Goal: Information Seeking & Learning: Learn about a topic

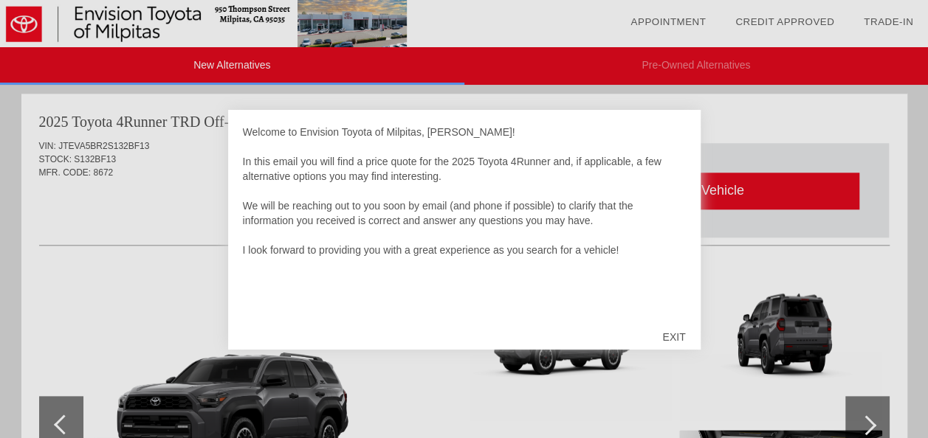
click at [676, 334] on div "EXIT" at bounding box center [673, 337] width 52 height 44
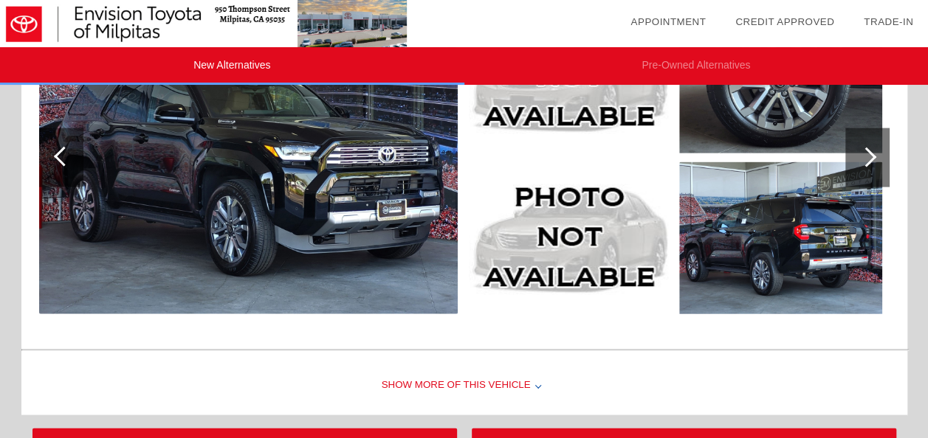
scroll to position [1718, 0]
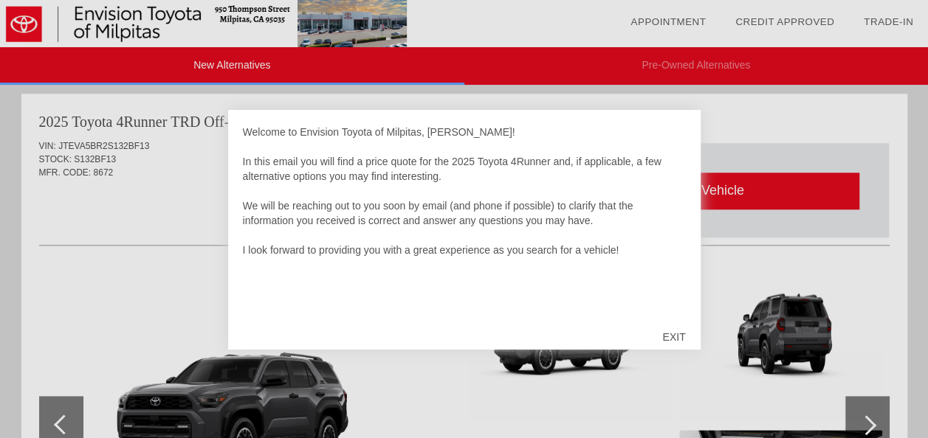
click at [679, 341] on div "EXIT" at bounding box center [673, 337] width 52 height 44
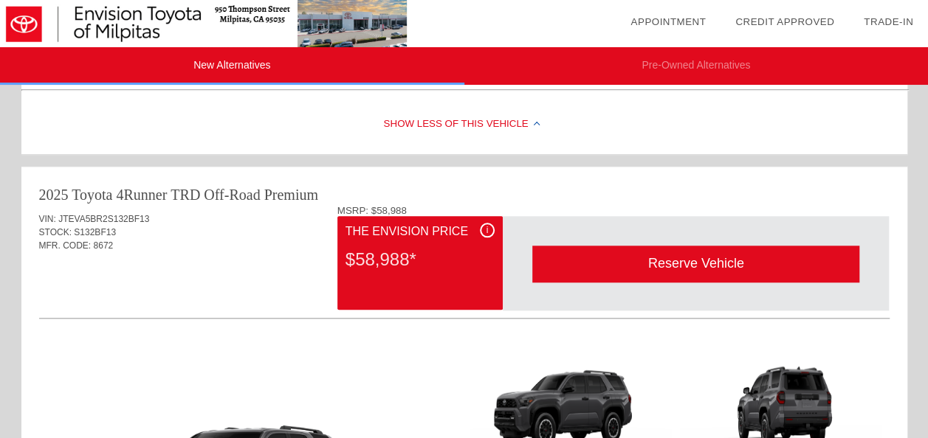
scroll to position [611, 0]
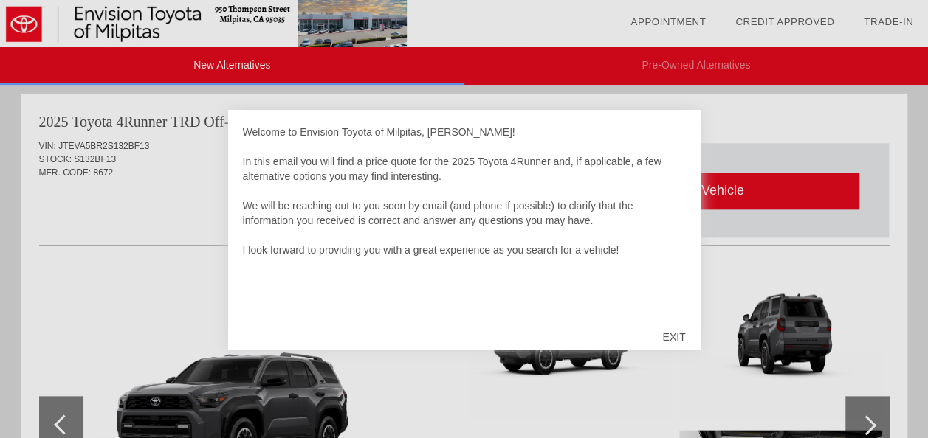
click at [681, 333] on div "EXIT" at bounding box center [673, 337] width 52 height 44
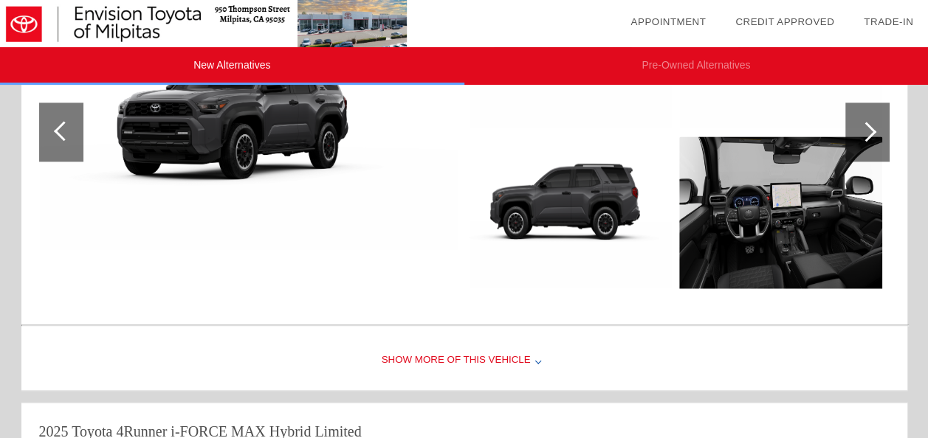
scroll to position [980, 0]
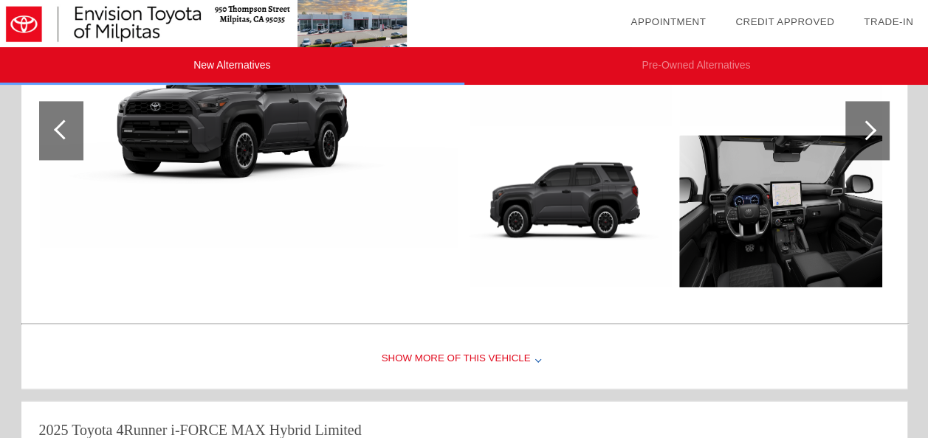
click at [486, 350] on div "Show More of this Vehicle" at bounding box center [463, 359] width 885 height 59
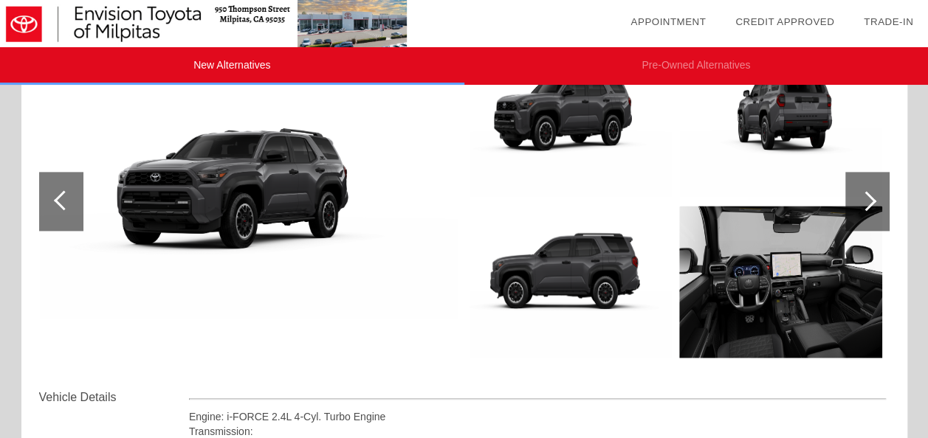
scroll to position [832, 0]
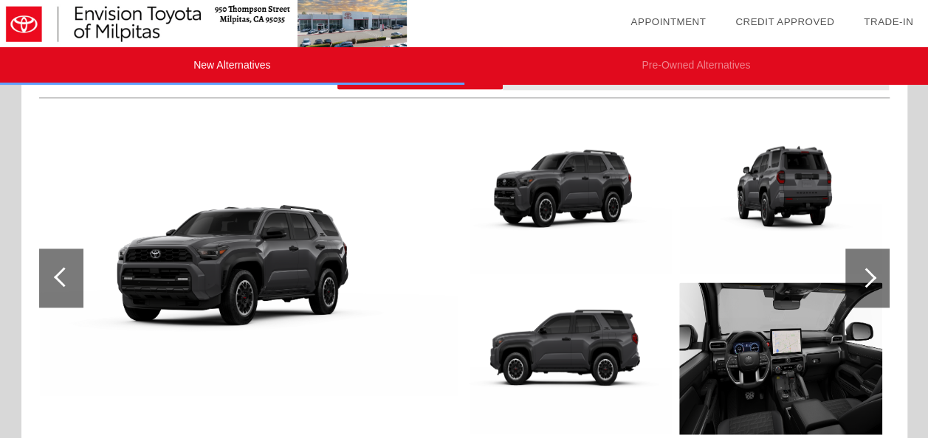
click at [873, 286] on div at bounding box center [867, 278] width 44 height 59
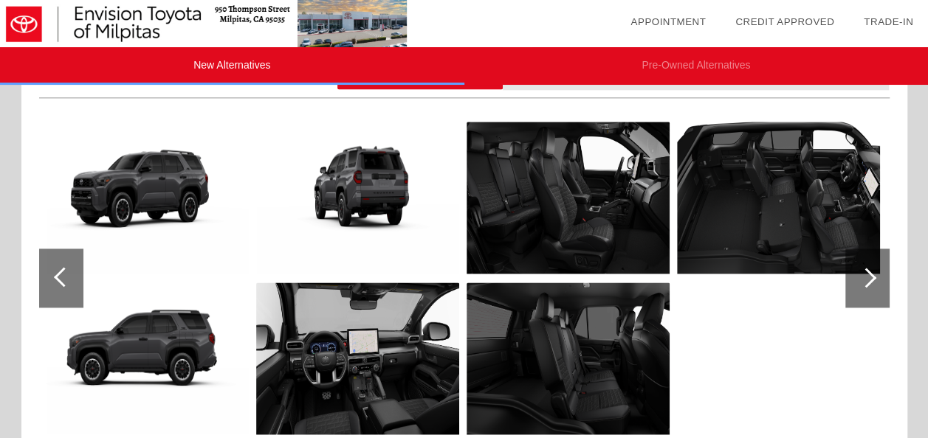
click at [871, 286] on div at bounding box center [867, 278] width 44 height 59
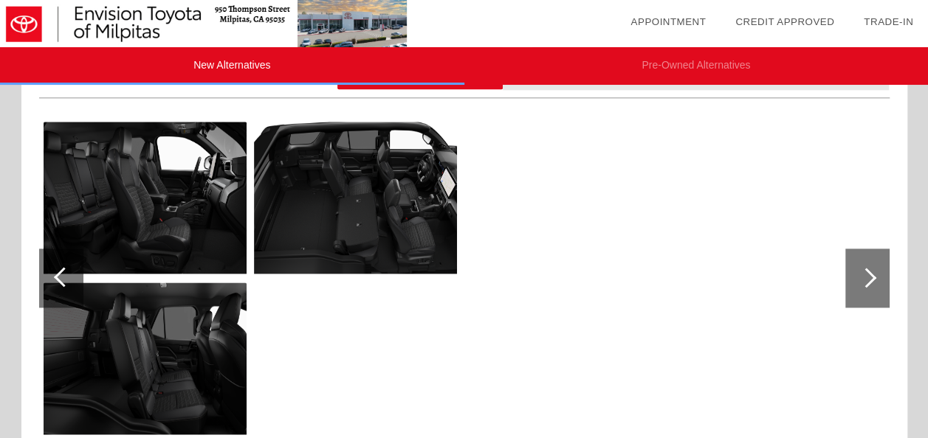
click at [871, 286] on div at bounding box center [867, 278] width 44 height 59
click at [56, 270] on div at bounding box center [61, 278] width 44 height 59
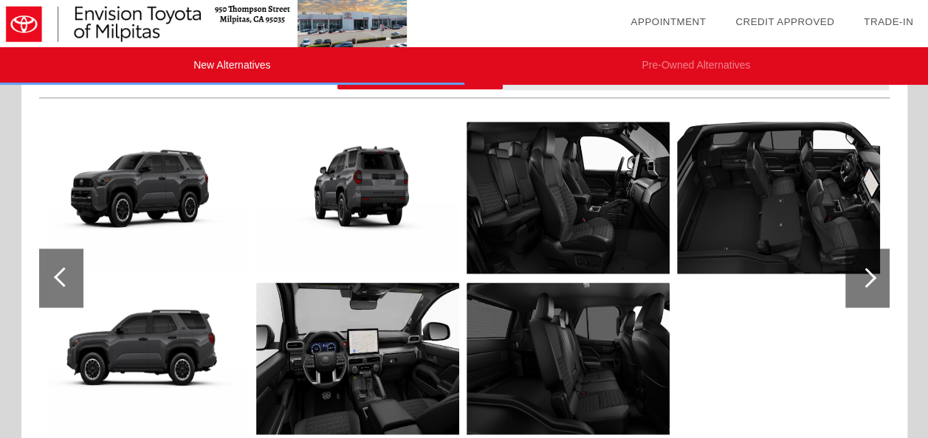
click at [56, 270] on div at bounding box center [61, 278] width 44 height 59
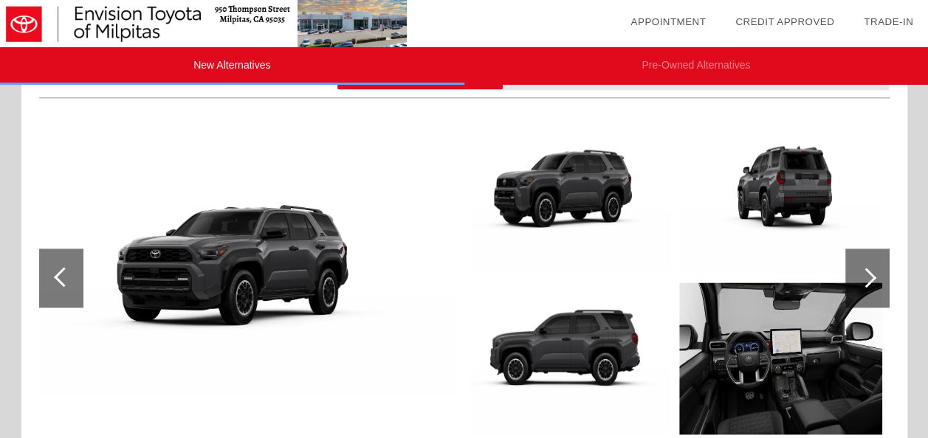
click at [56, 270] on div at bounding box center [61, 278] width 44 height 59
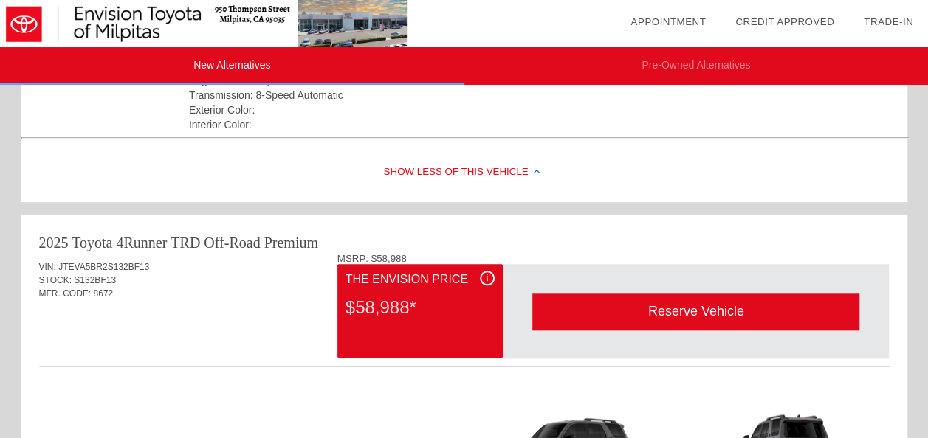
scroll to position [590, 0]
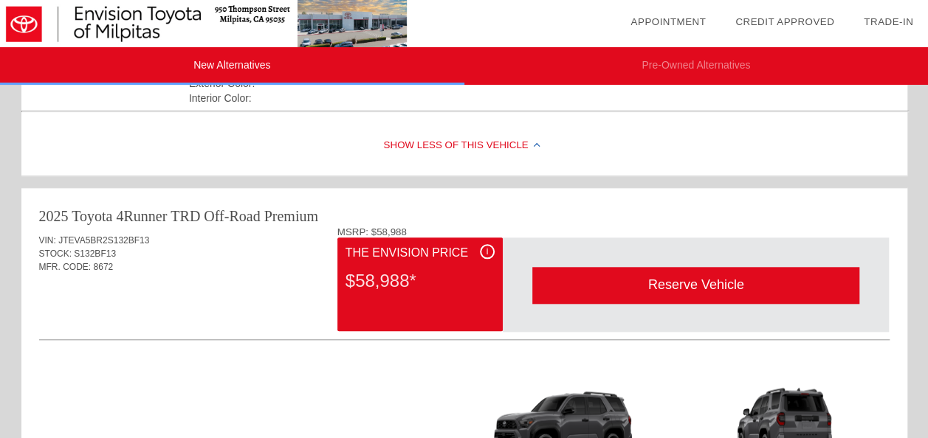
click at [484, 249] on div "i" at bounding box center [487, 251] width 15 height 15
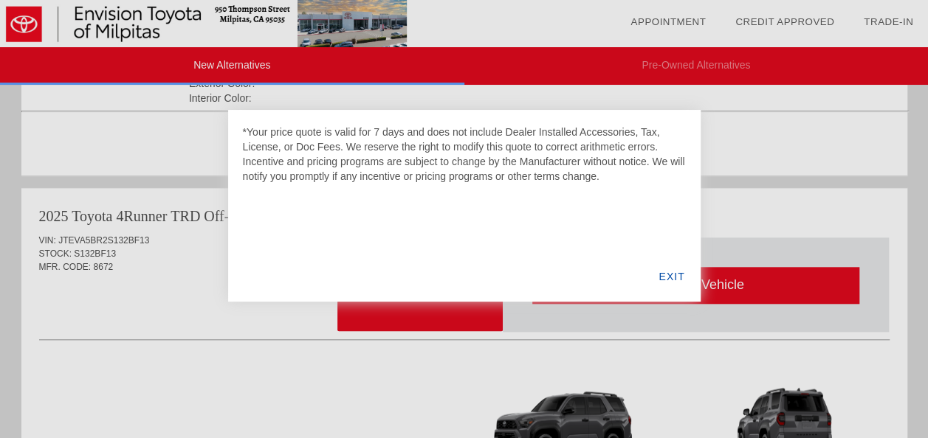
click at [659, 273] on div "EXIT" at bounding box center [671, 277] width 57 height 50
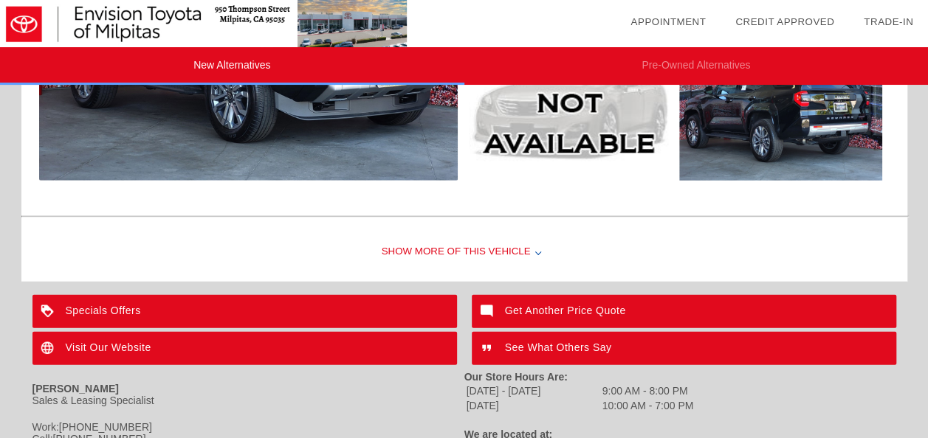
scroll to position [1850, 0]
